Goal: Information Seeking & Learning: Learn about a topic

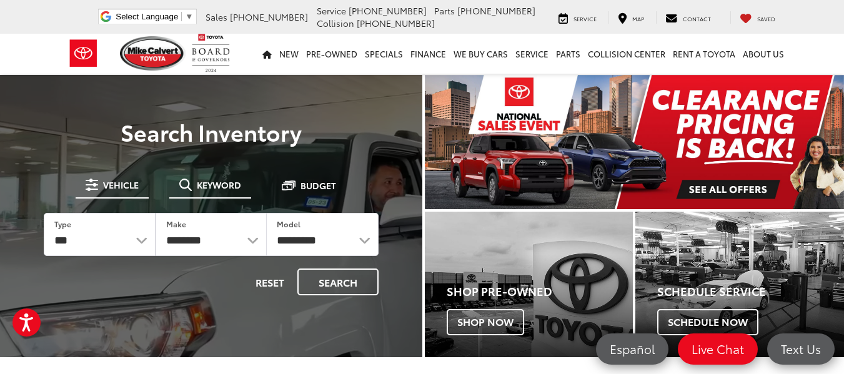
click at [212, 177] on button "Keyword" at bounding box center [210, 185] width 82 height 22
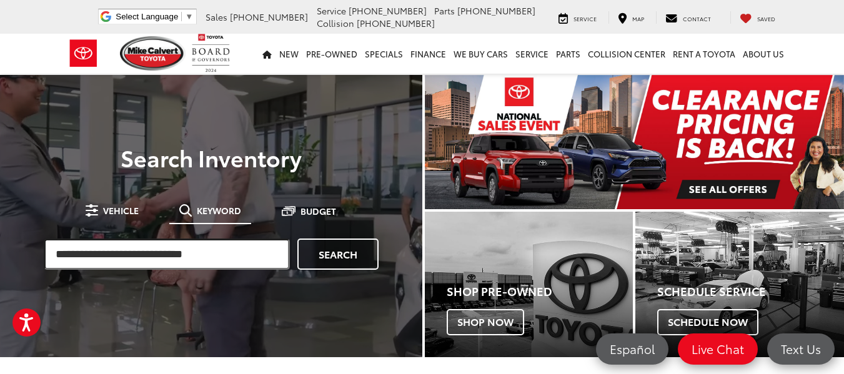
click at [210, 248] on input "search" at bounding box center [167, 254] width 246 height 31
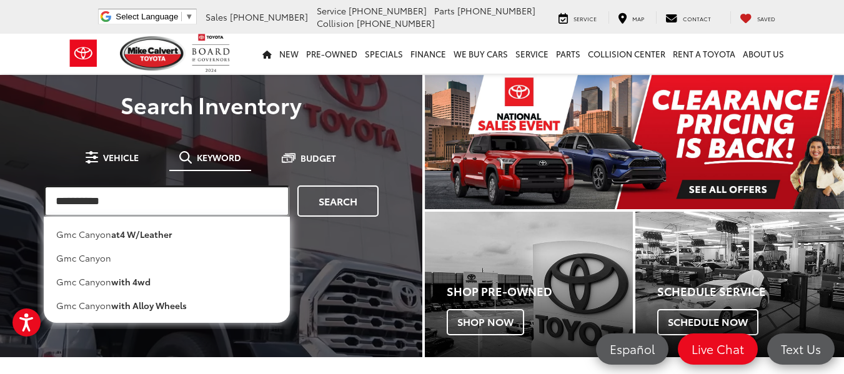
type input "**********"
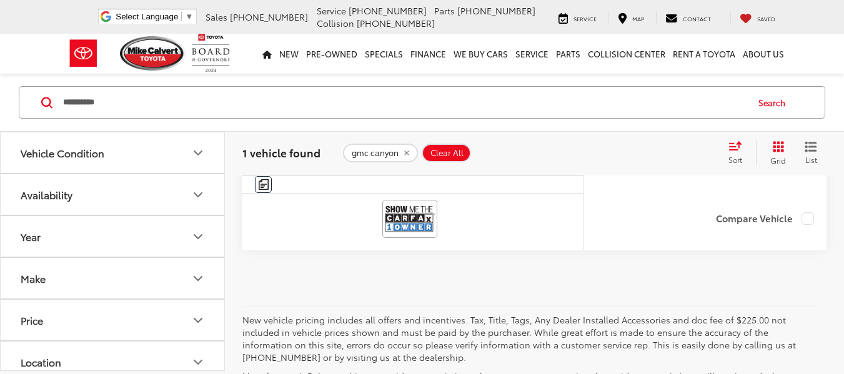
scroll to position [250, 0]
